Goal: Information Seeking & Learning: Check status

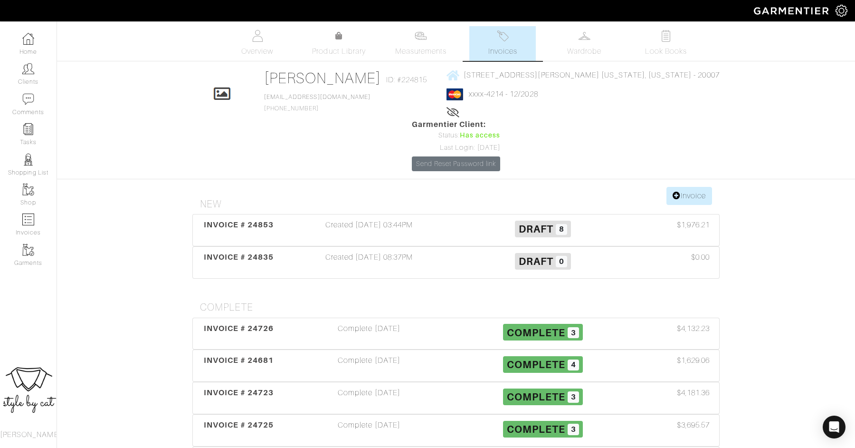
scroll to position [0, 0]
click at [249, 220] on span "INVOICE # 24853" at bounding box center [239, 224] width 70 height 9
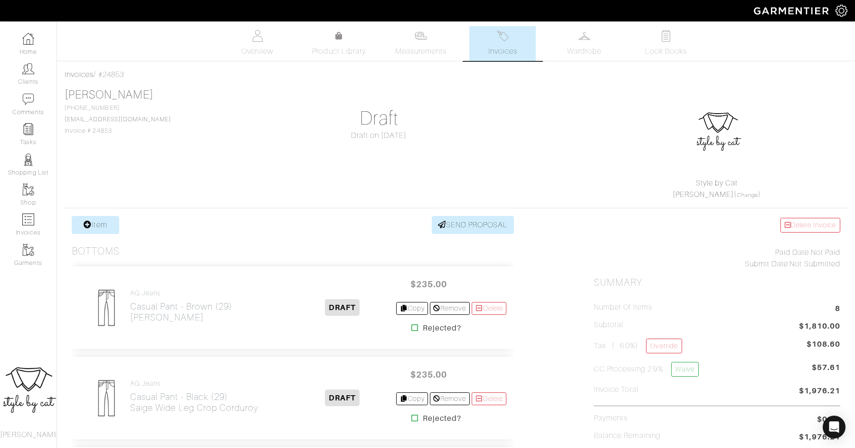
click at [495, 42] on link "Invoices" at bounding box center [503, 43] width 67 height 35
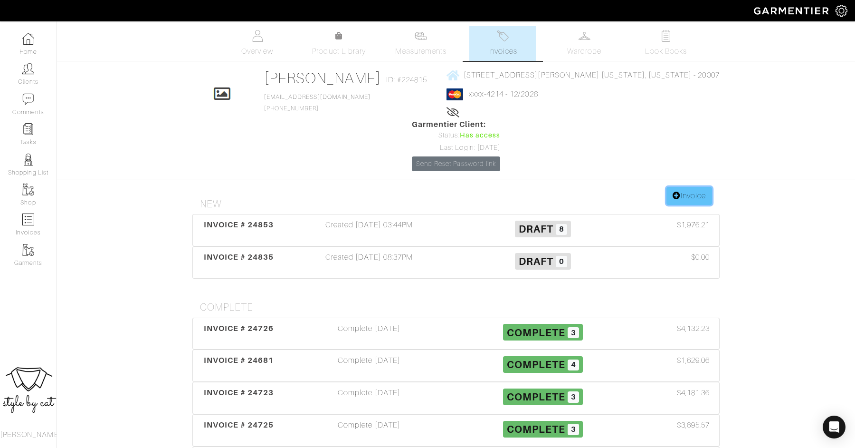
click at [676, 192] on icon at bounding box center [677, 196] width 8 height 8
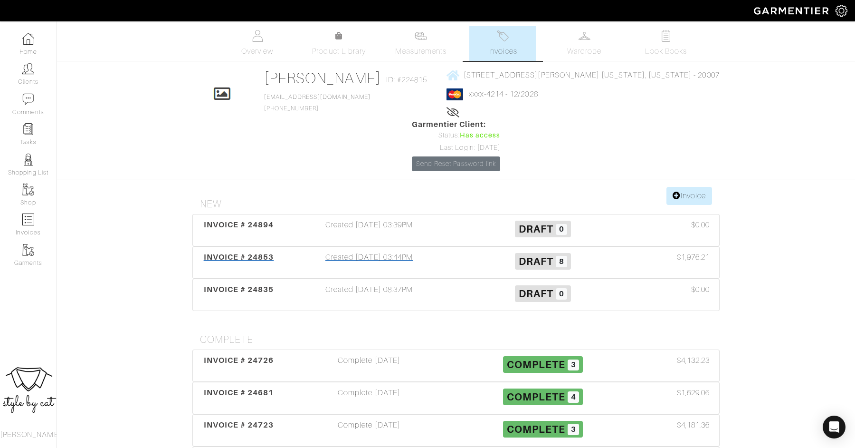
click at [264, 252] on span "INVOICE # 24853" at bounding box center [239, 256] width 70 height 9
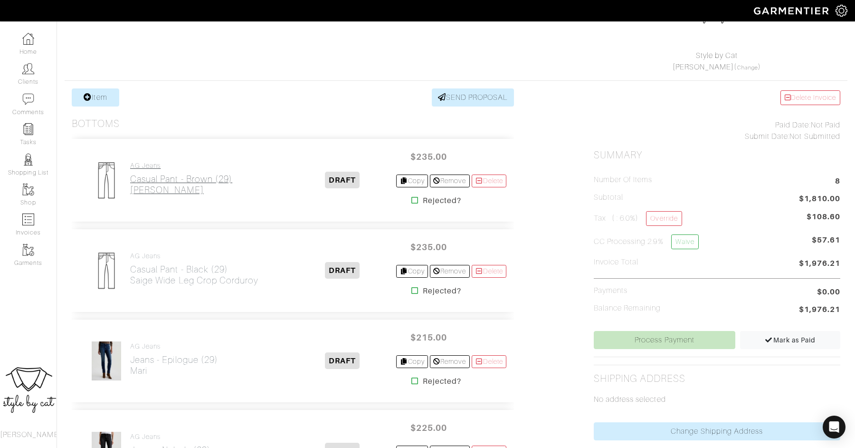
scroll to position [149, 0]
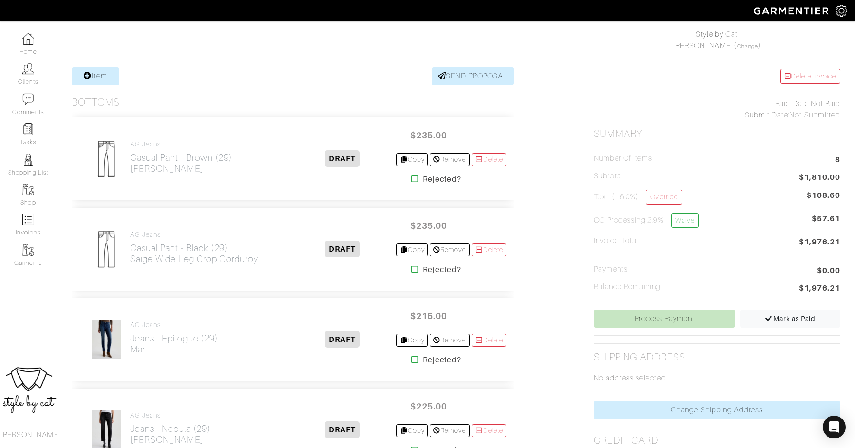
click at [412, 178] on icon at bounding box center [415, 179] width 7 height 8
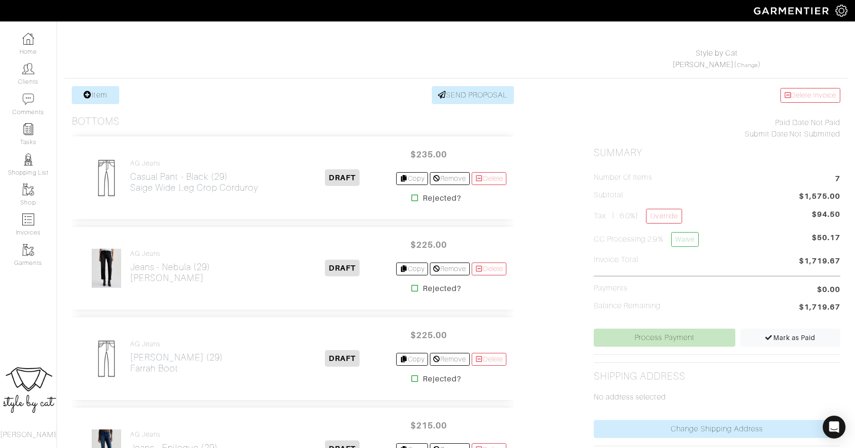
scroll to position [148, 0]
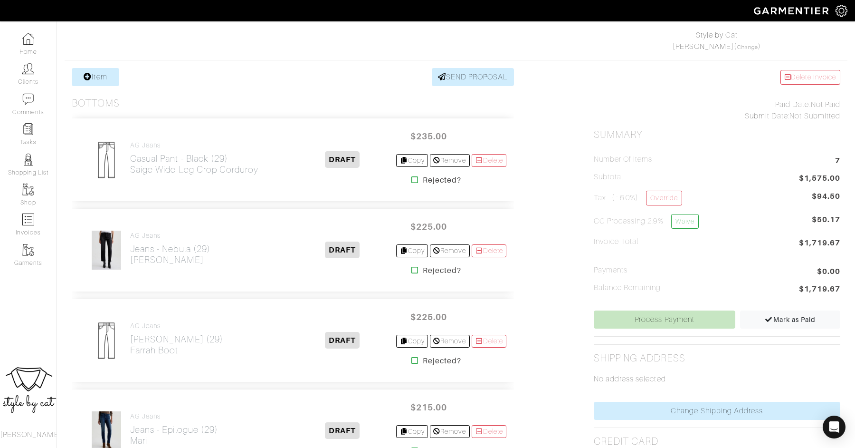
click at [412, 179] on icon at bounding box center [415, 180] width 7 height 8
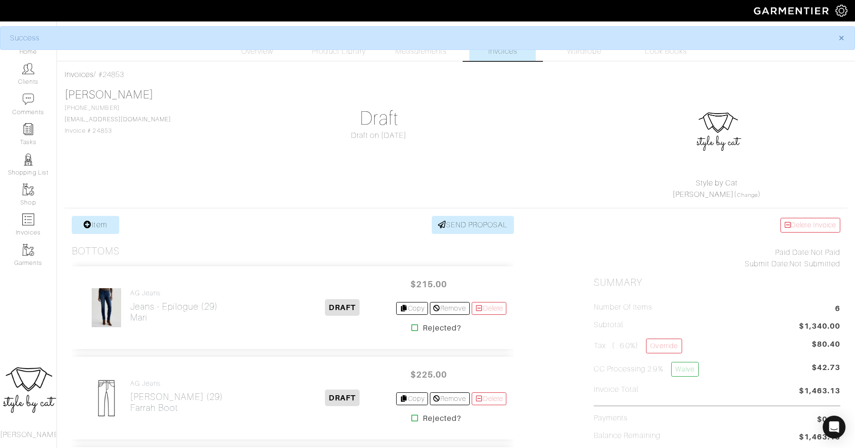
scroll to position [131, 0]
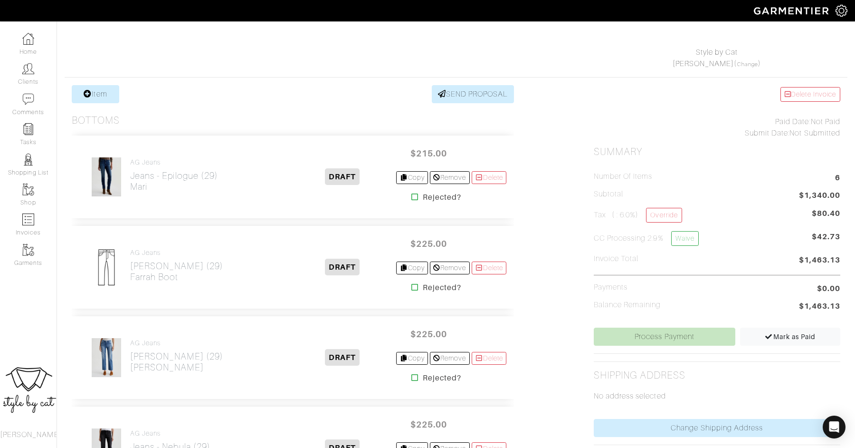
click at [412, 195] on icon at bounding box center [415, 197] width 7 height 8
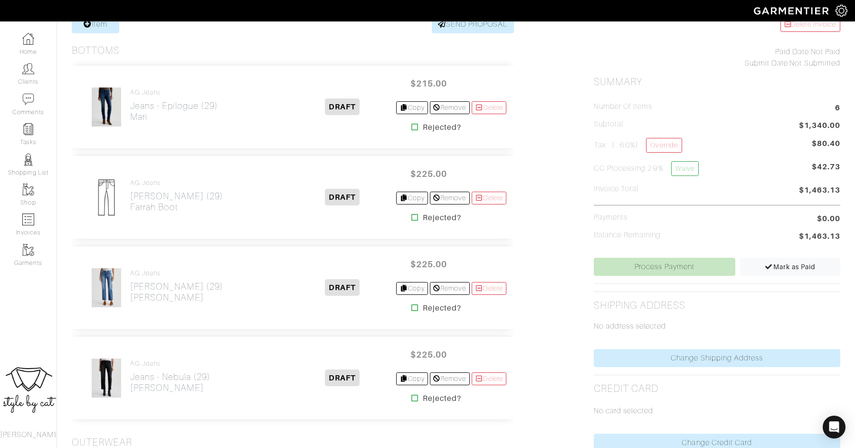
scroll to position [205, 0]
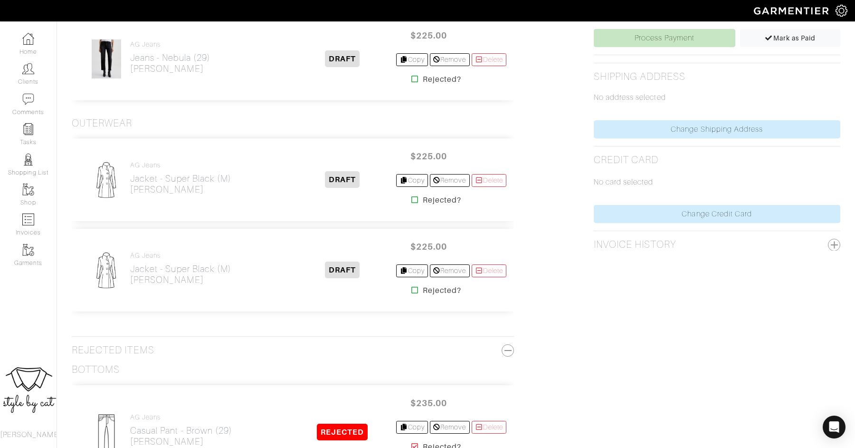
scroll to position [431, 0]
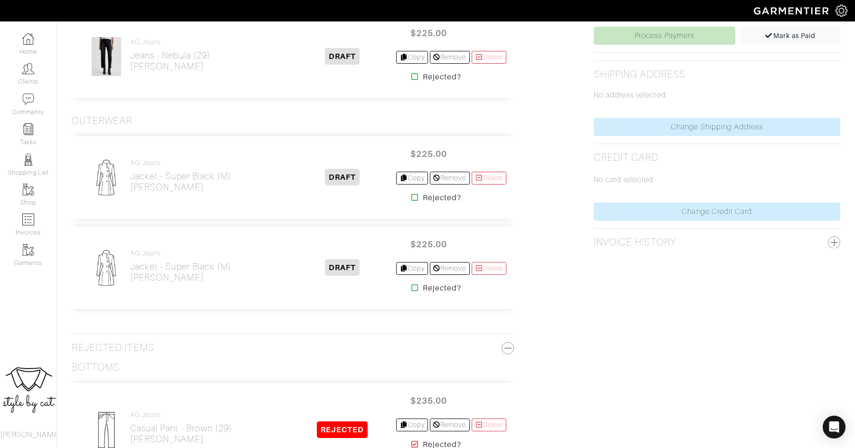
click at [413, 193] on icon at bounding box center [415, 197] width 7 height 8
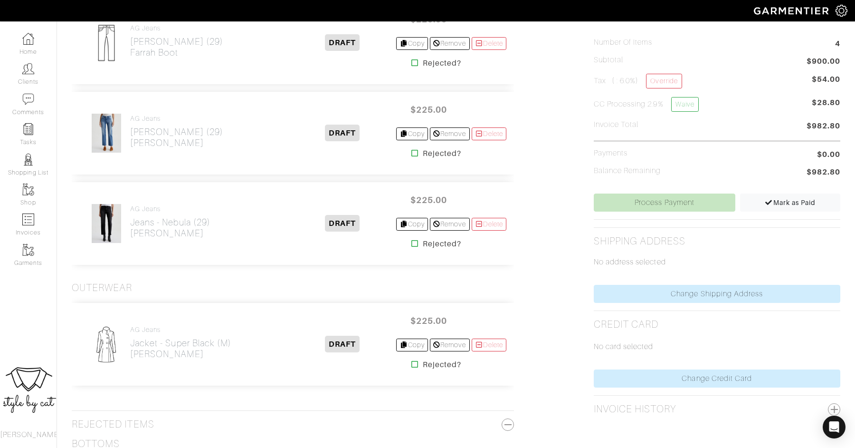
scroll to position [286, 0]
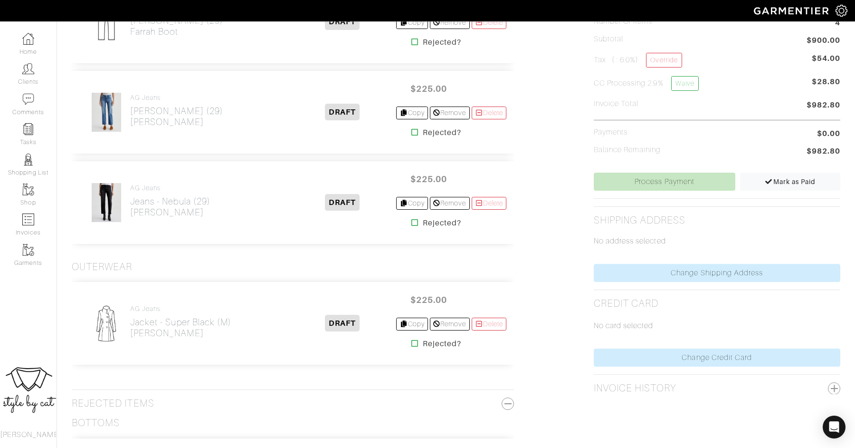
click at [412, 342] on icon at bounding box center [415, 343] width 7 height 8
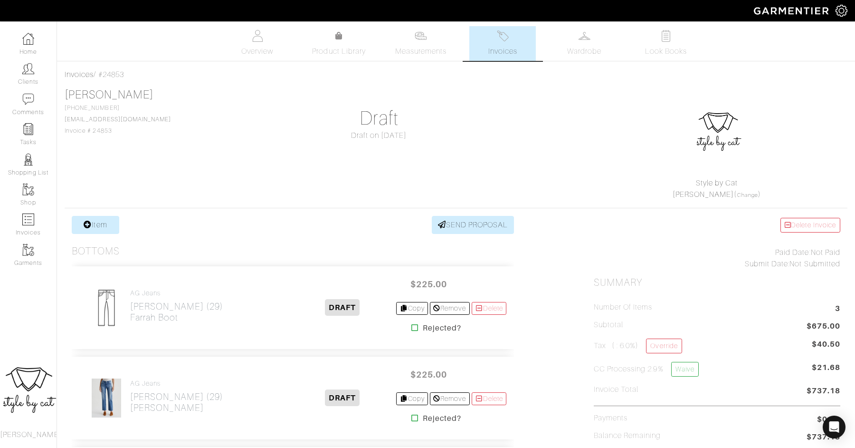
click at [491, 48] on span "Invoices" at bounding box center [503, 51] width 29 height 11
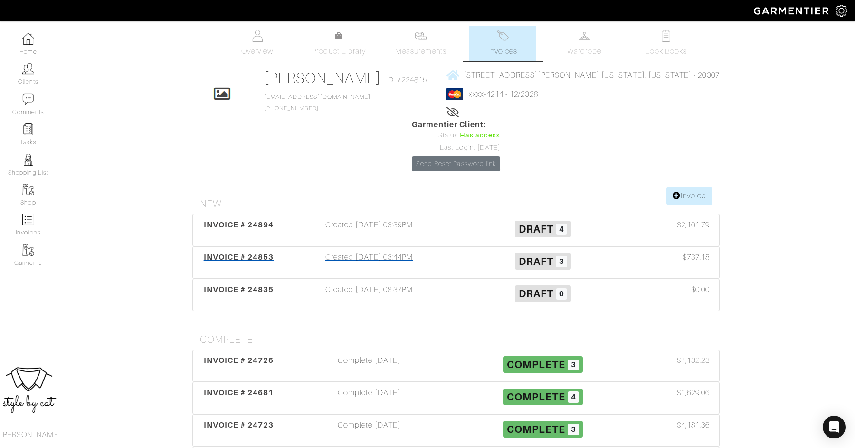
click at [231, 252] on span "INVOICE # 24853" at bounding box center [239, 256] width 70 height 9
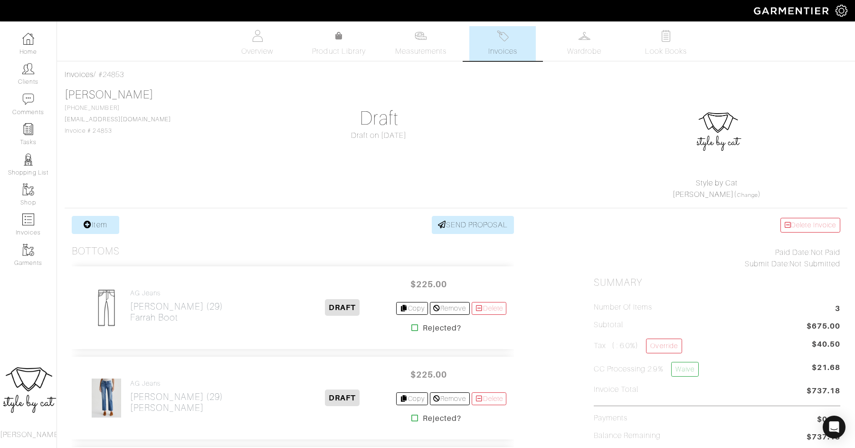
click at [484, 50] on link "Invoices" at bounding box center [503, 43] width 67 height 35
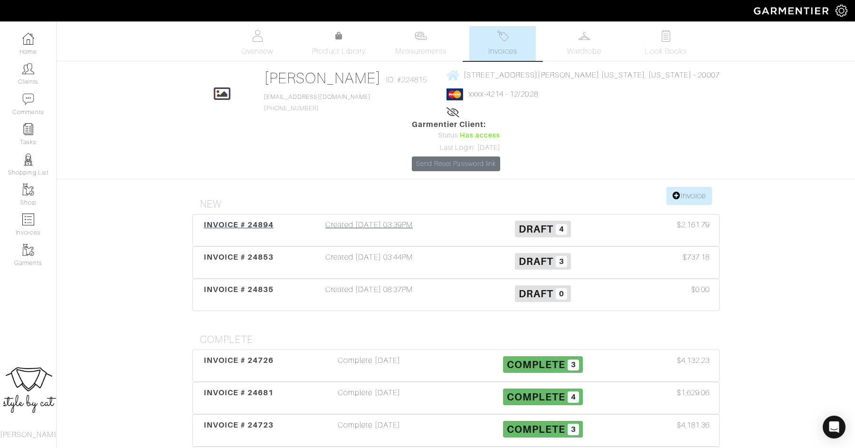
click at [235, 220] on span "INVOICE # 24894" at bounding box center [239, 224] width 70 height 9
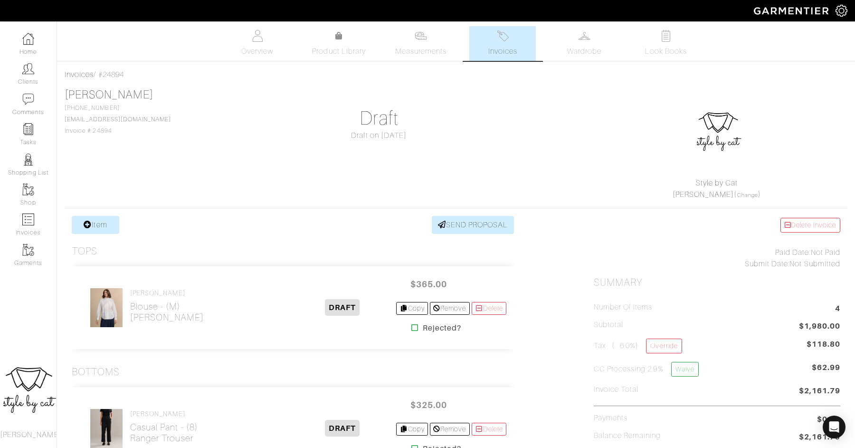
click at [505, 41] on img at bounding box center [503, 36] width 12 height 12
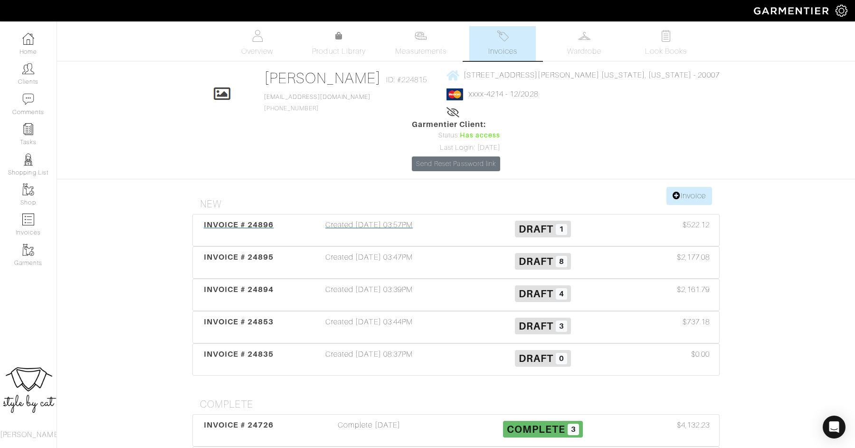
click at [260, 220] on span "INVOICE # 24896" at bounding box center [239, 224] width 70 height 9
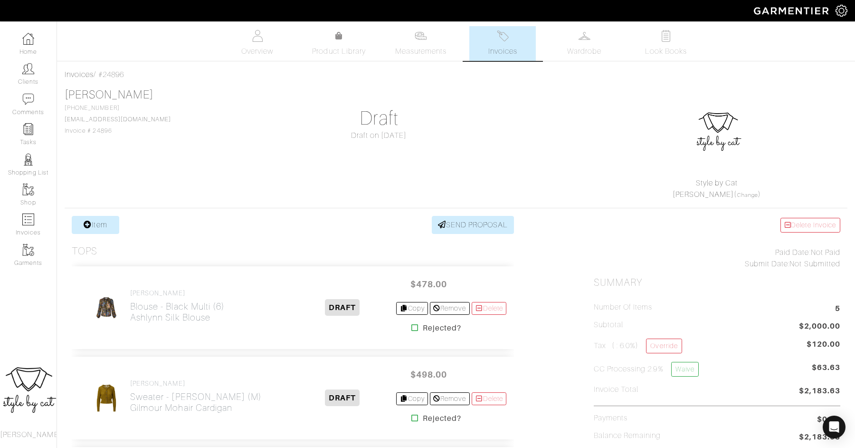
click at [498, 53] on span "Invoices" at bounding box center [503, 51] width 29 height 11
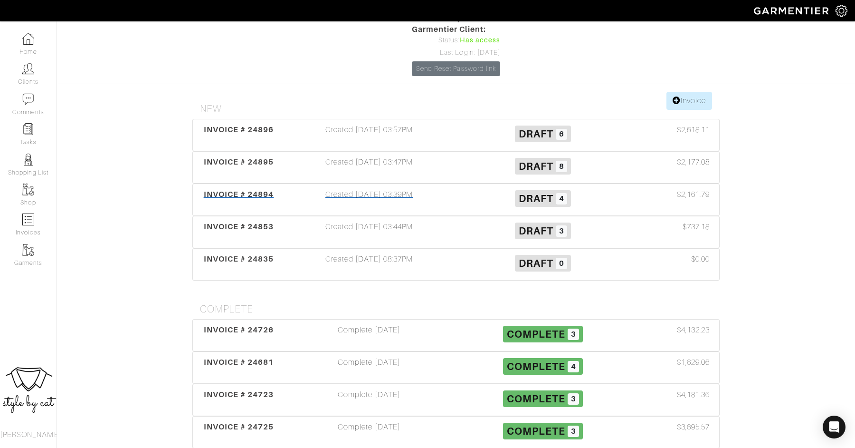
scroll to position [96, 0]
click at [220, 220] on div "INVOICE # 24853" at bounding box center [238, 231] width 87 height 22
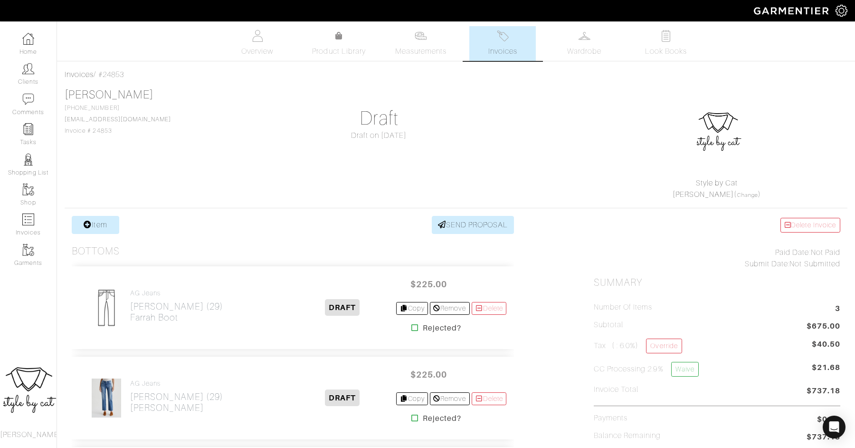
click at [499, 39] on img at bounding box center [503, 36] width 12 height 12
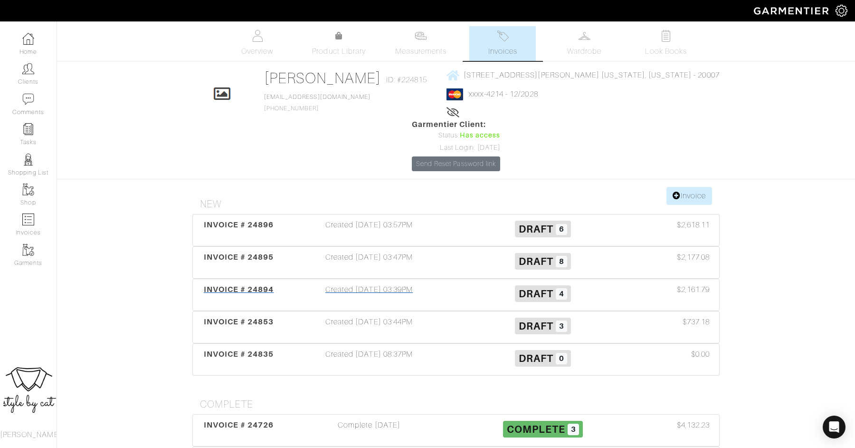
click at [222, 285] on span "INVOICE # 24894" at bounding box center [239, 289] width 70 height 9
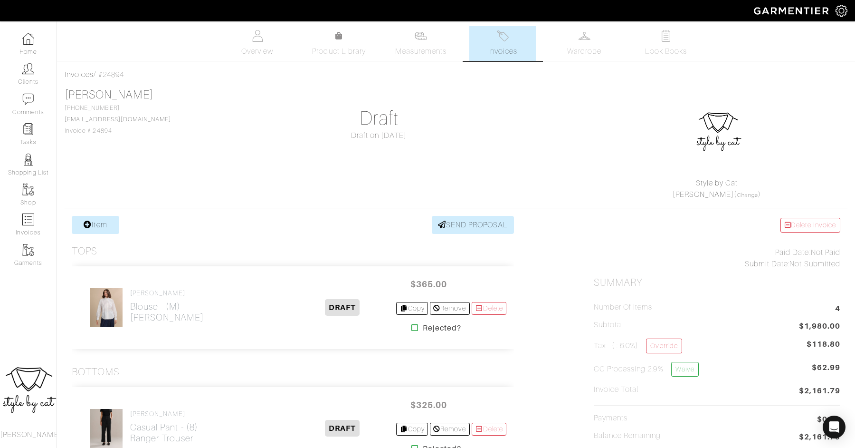
click at [509, 38] on link "Invoices" at bounding box center [503, 43] width 67 height 35
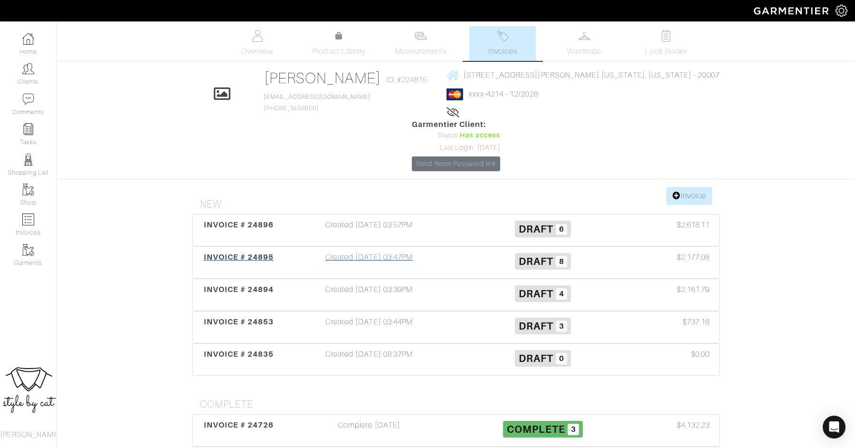
click at [228, 251] on div "INVOICE # 24895" at bounding box center [238, 262] width 87 height 22
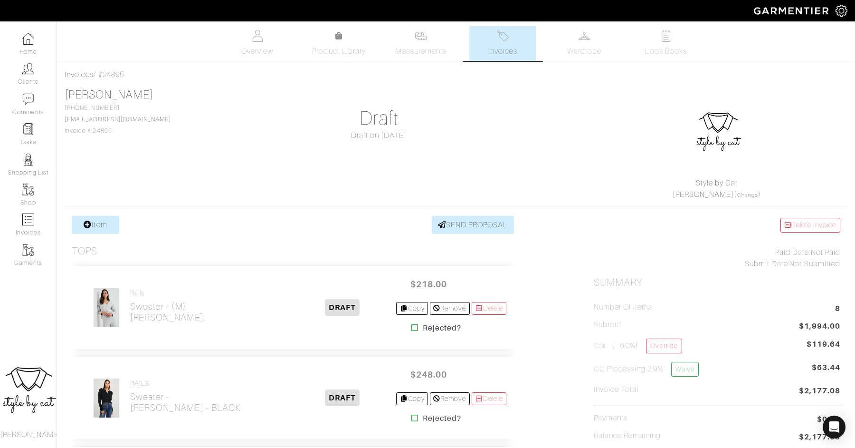
click at [482, 46] on link "Invoices" at bounding box center [503, 43] width 67 height 35
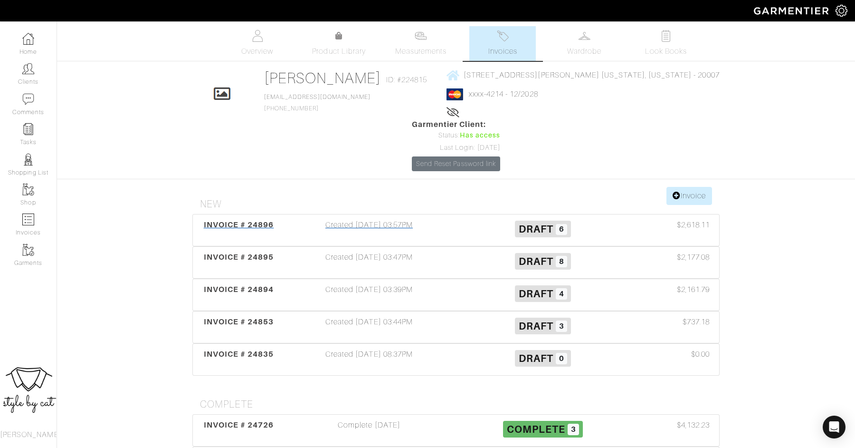
click at [202, 219] on div "INVOICE # 24896" at bounding box center [238, 230] width 87 height 22
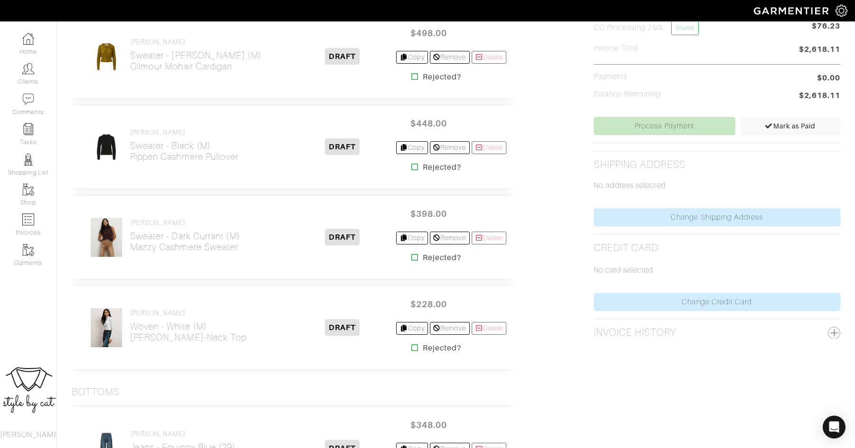
scroll to position [364, 0]
